Goal: Task Accomplishment & Management: Use online tool/utility

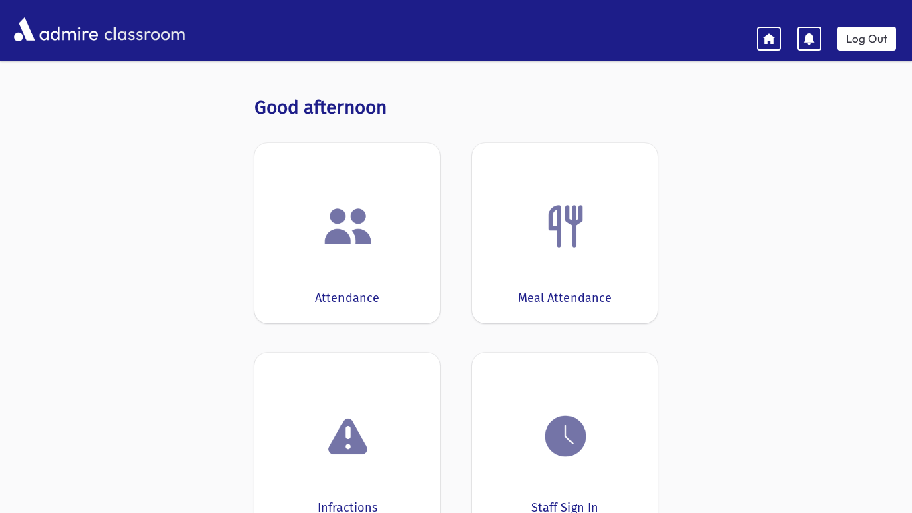
click at [394, 287] on div "Attendance" at bounding box center [347, 233] width 186 height 180
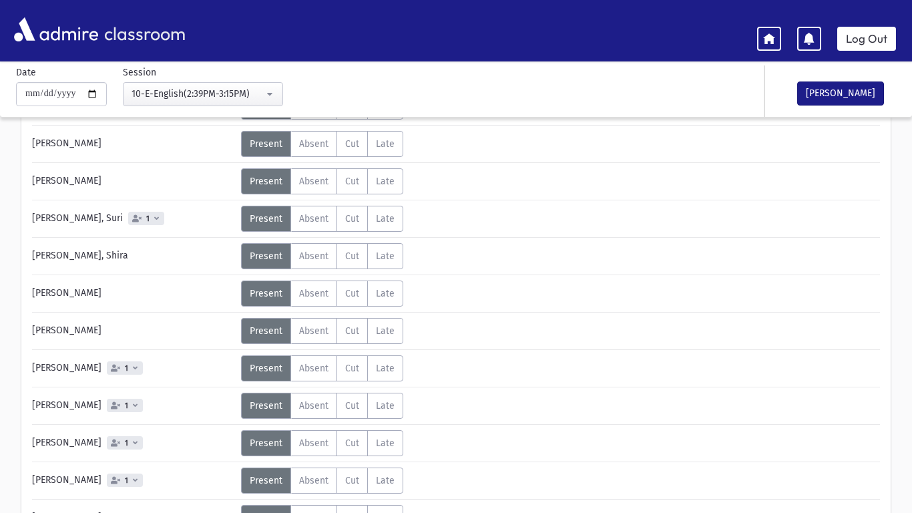
scroll to position [315, 0]
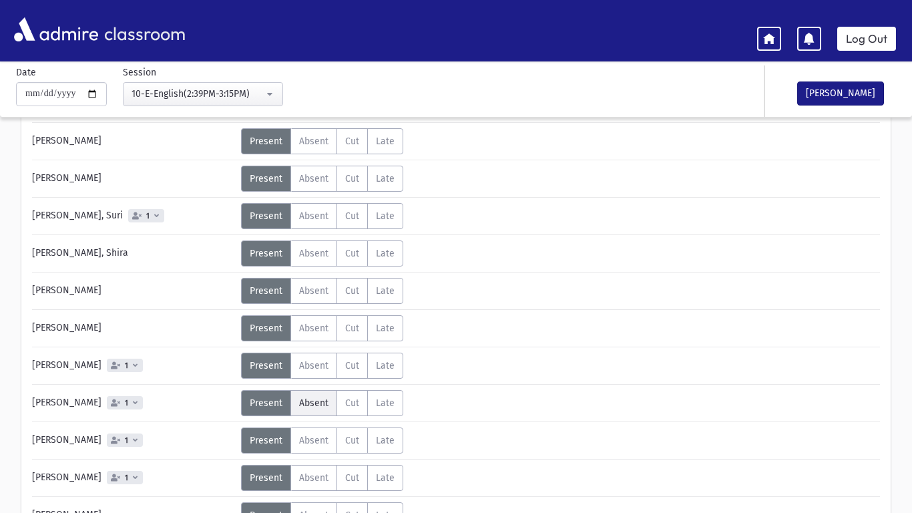
click at [316, 409] on label "Absent A" at bounding box center [313, 403] width 47 height 26
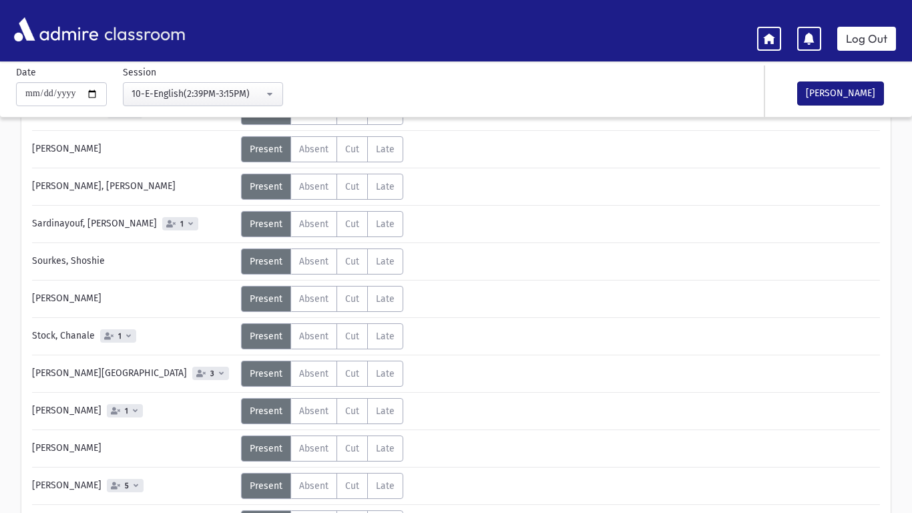
scroll to position [680, 0]
click at [302, 384] on label "Absent A" at bounding box center [313, 374] width 47 height 26
click at [153, 422] on div "[PERSON_NAME] 1" at bounding box center [133, 411] width 216 height 26
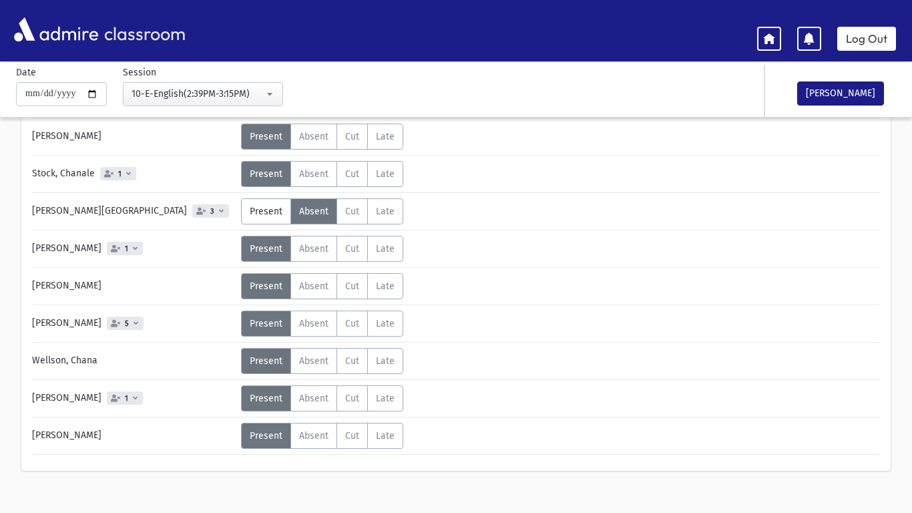
scroll to position [860, 0]
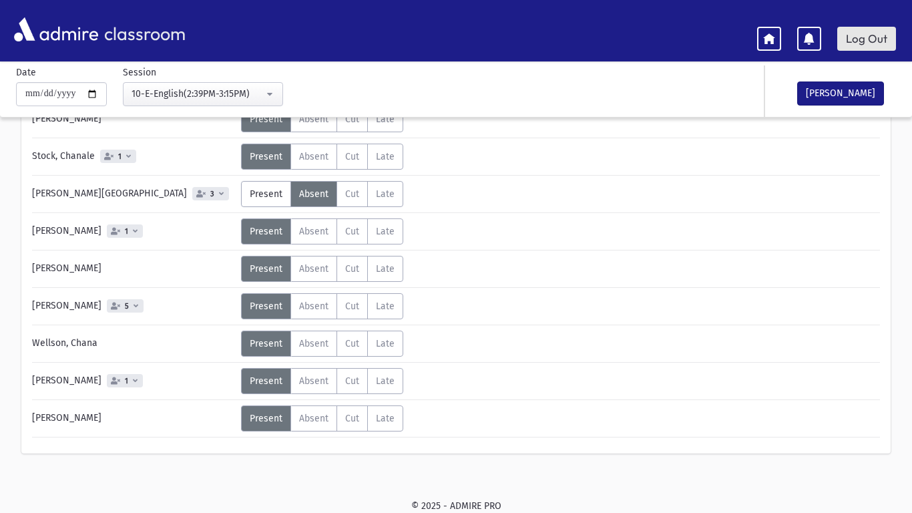
click at [854, 45] on link "Log Out" at bounding box center [866, 39] width 59 height 24
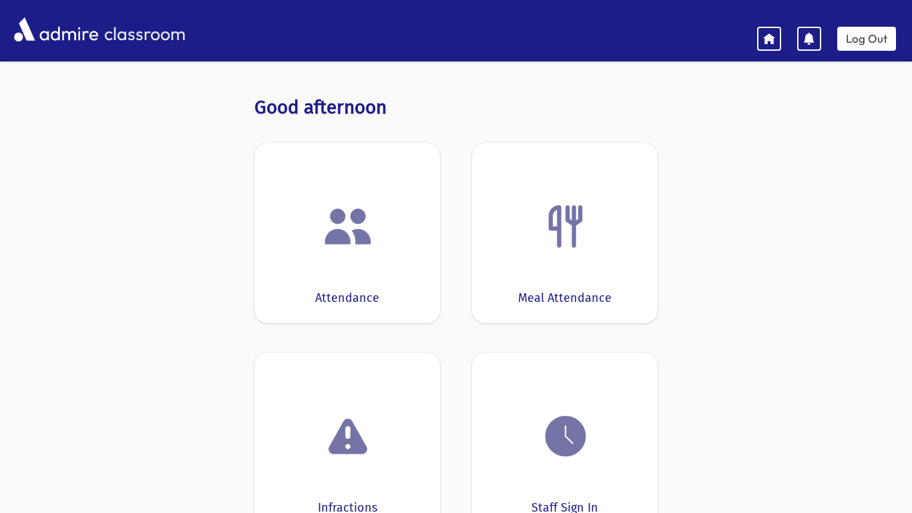
click at [358, 239] on img at bounding box center [347, 226] width 51 height 51
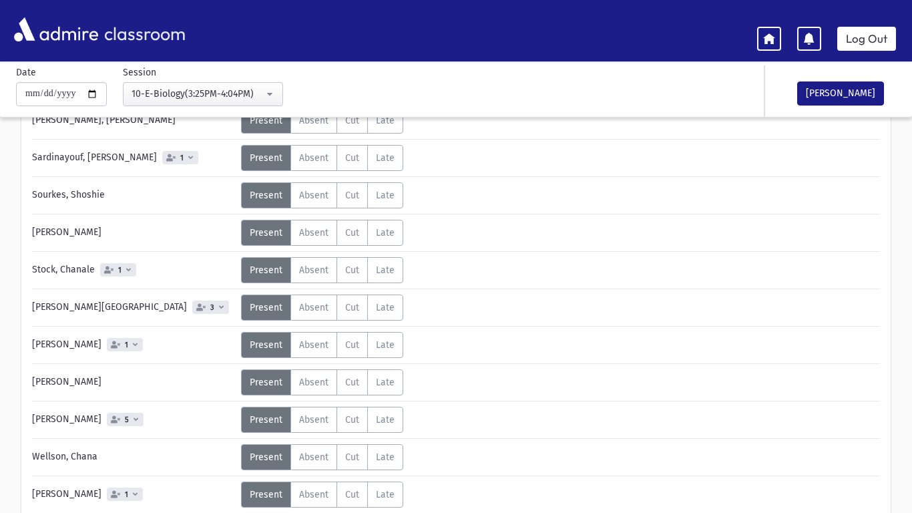
scroll to position [718, 0]
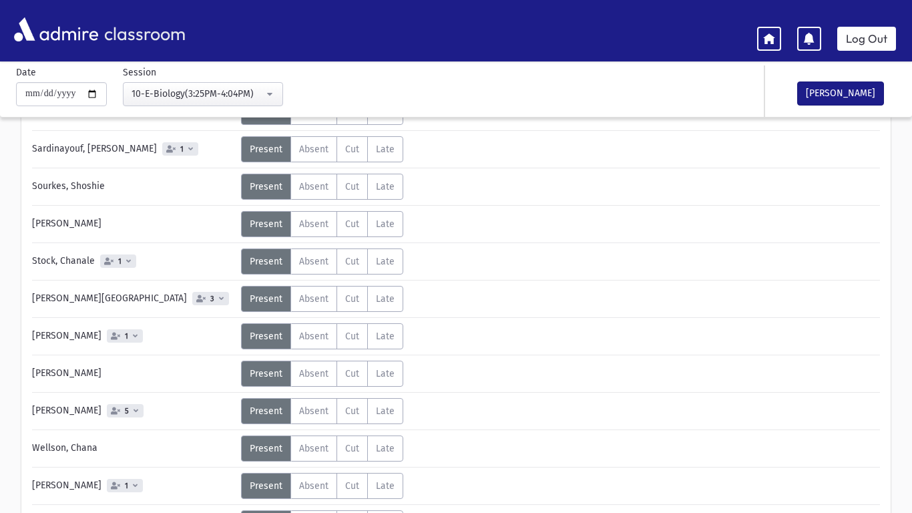
click at [310, 312] on div "Besancon, Eti Status Unexcused Admin: Present P Absent A Cut C Late L Status 1 P" at bounding box center [456, 21] width 848 height 1041
click at [314, 307] on label "Absent A" at bounding box center [313, 299] width 47 height 26
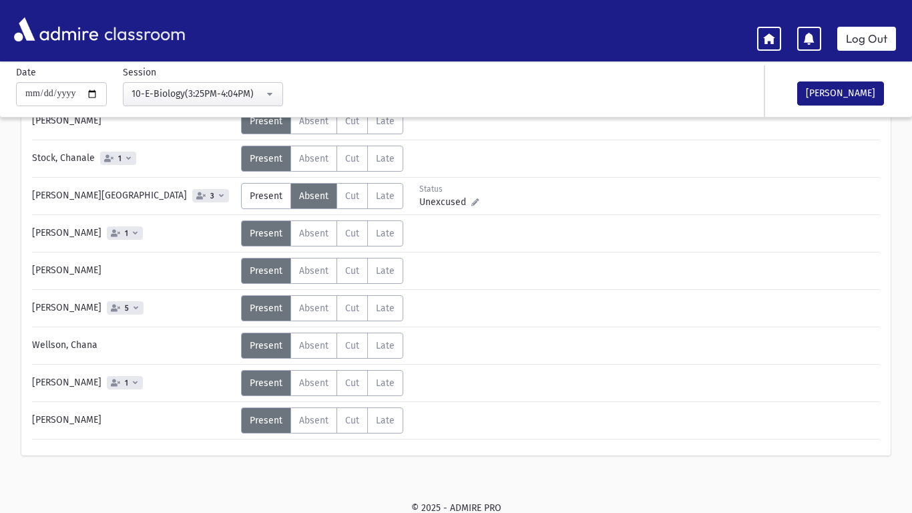
scroll to position [823, 0]
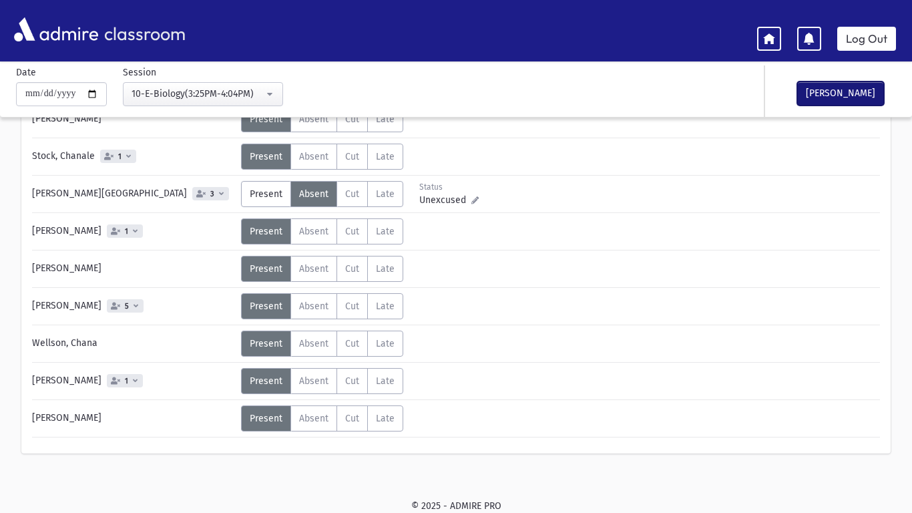
click at [854, 94] on button "[PERSON_NAME]" at bounding box center [840, 93] width 87 height 24
click at [882, 33] on link "Log Out" at bounding box center [866, 39] width 59 height 24
